Goal: Transaction & Acquisition: Purchase product/service

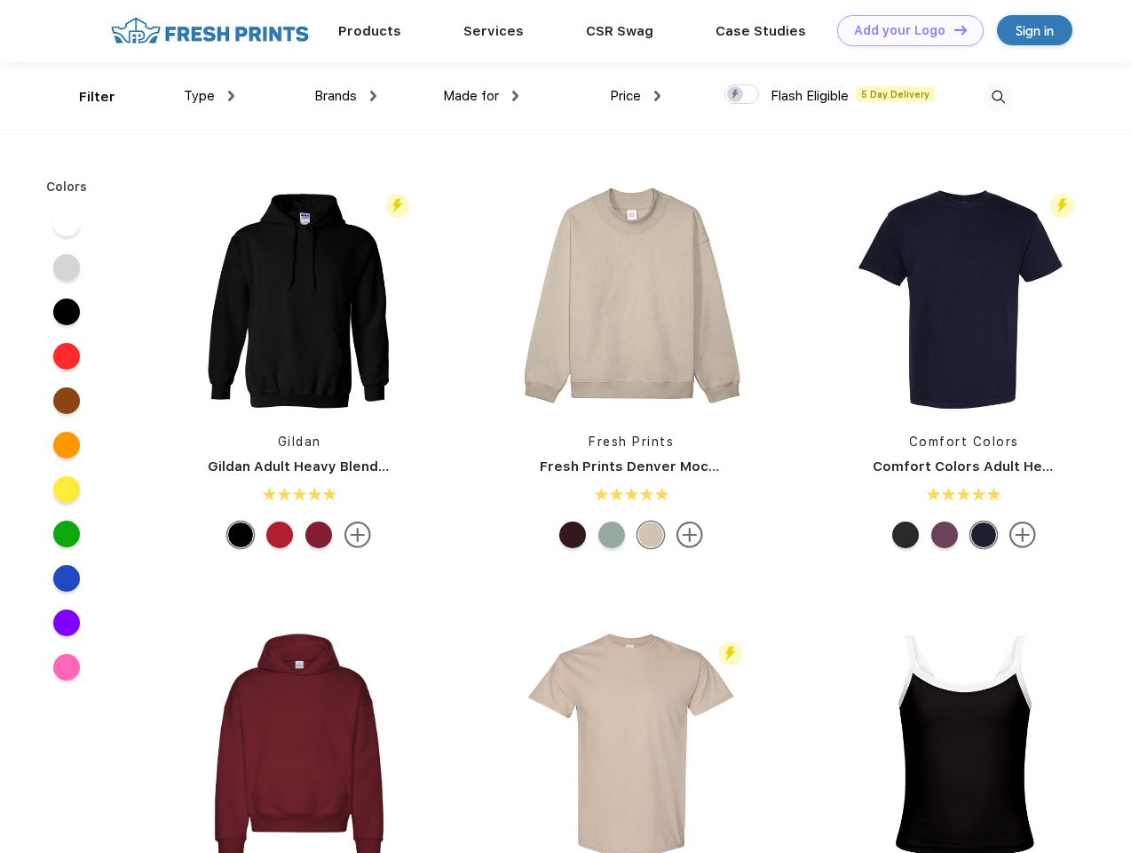
click at [904, 30] on link "Add your Logo Design Tool" at bounding box center [910, 30] width 147 height 31
click at [0, 0] on div "Design Tool" at bounding box center [0, 0] width 0 height 0
click at [953, 29] on link "Add your Logo Design Tool" at bounding box center [910, 30] width 147 height 31
click at [85, 97] on div "Filter" at bounding box center [97, 97] width 36 height 20
click at [210, 96] on span "Type" at bounding box center [199, 96] width 31 height 16
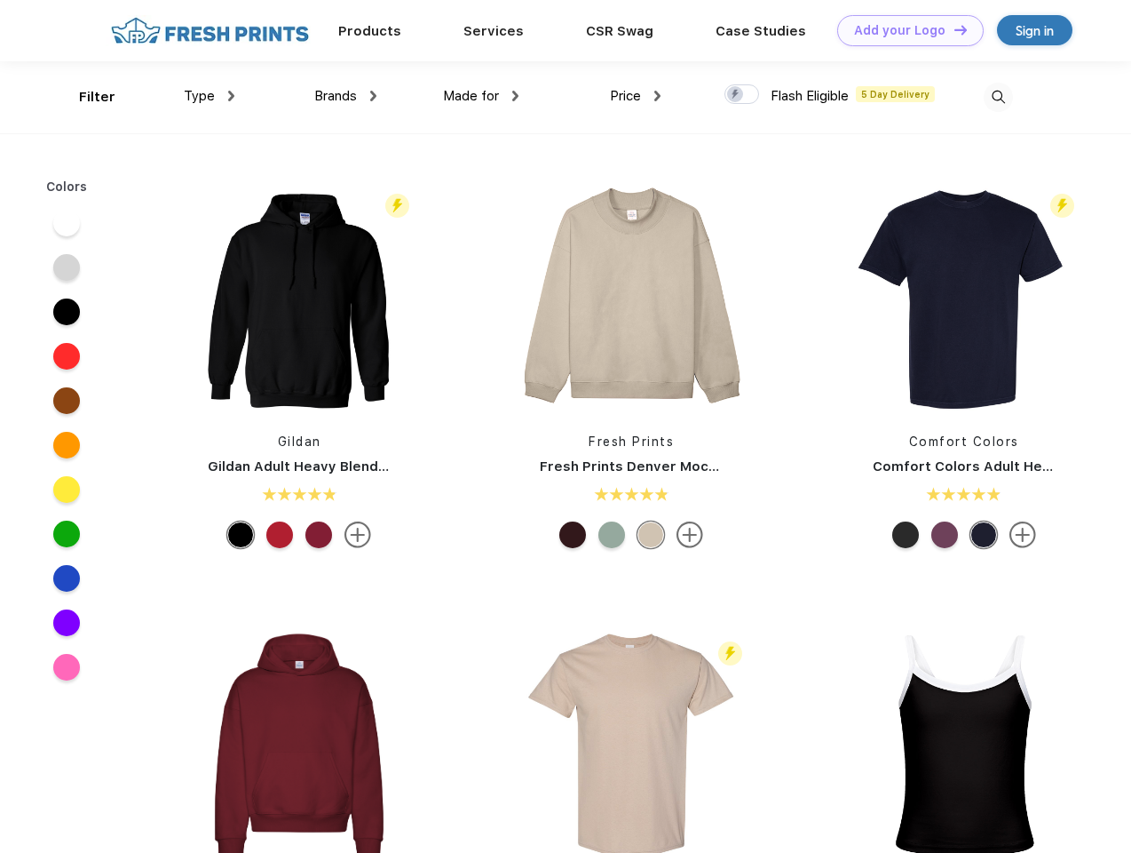
click at [345, 96] on span "Brands" at bounding box center [335, 96] width 43 height 16
click at [481, 96] on span "Made for" at bounding box center [471, 96] width 56 height 16
click at [636, 96] on span "Price" at bounding box center [625, 96] width 31 height 16
click at [742, 95] on div at bounding box center [742, 94] width 35 height 20
click at [736, 95] on input "checkbox" at bounding box center [731, 89] width 12 height 12
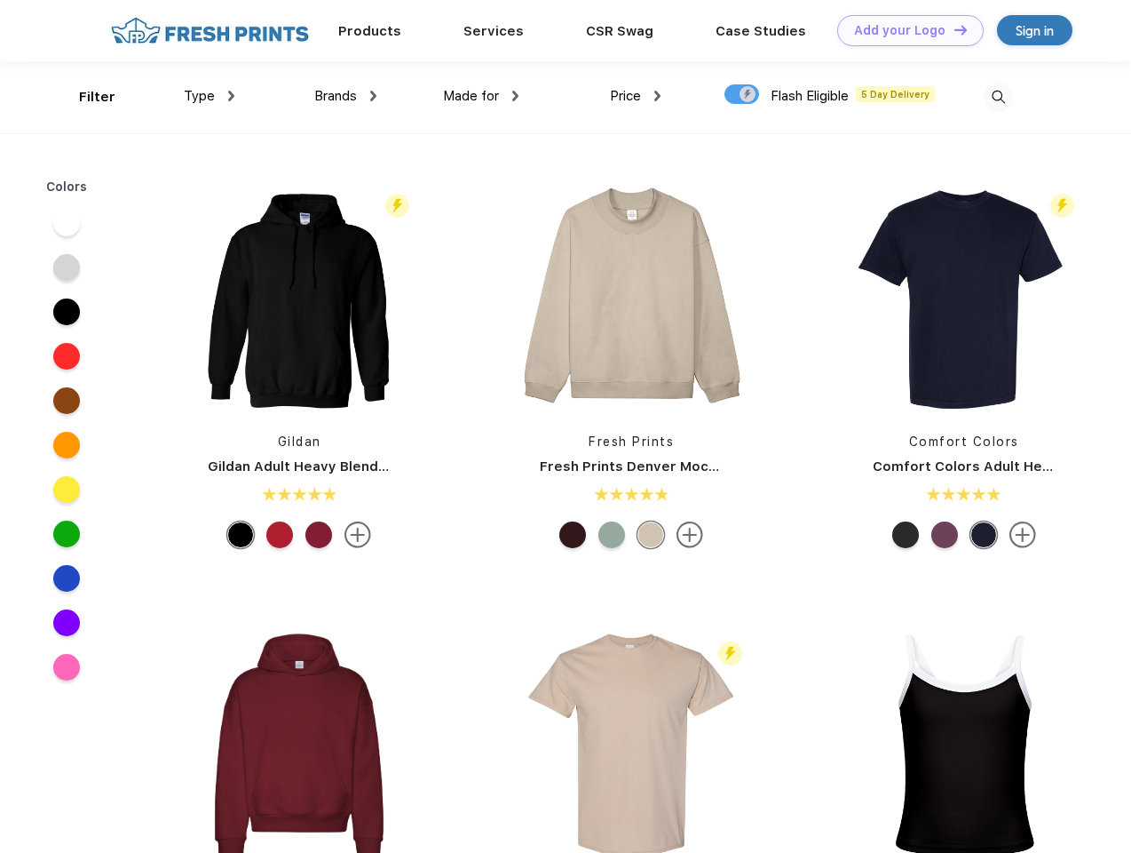
click at [998, 97] on img at bounding box center [998, 97] width 29 height 29
